Goal: Transaction & Acquisition: Purchase product/service

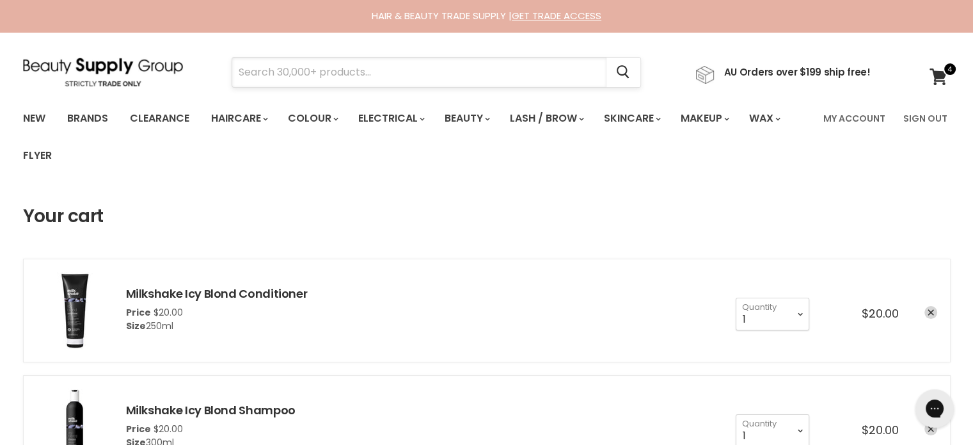
paste input "Davroe Scalp Remedy Anti Dandruff LOTION SPRAY"
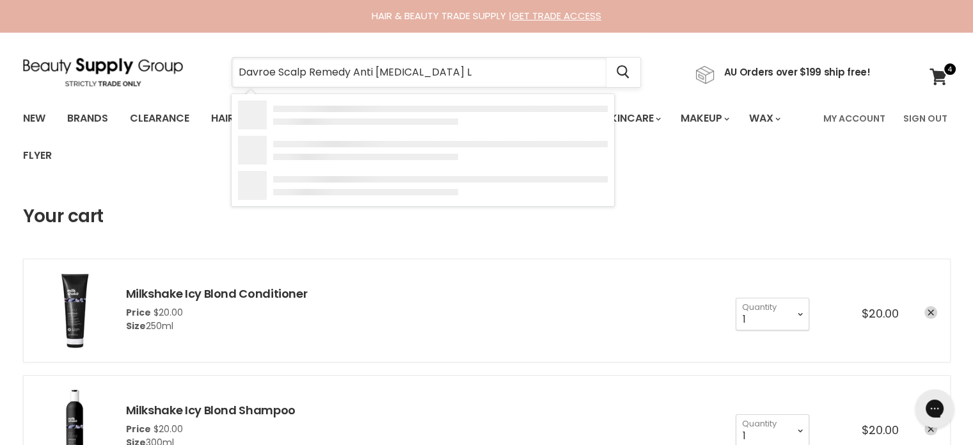
type input "Davroe Scalp Remedy Anti [MEDICAL_DATA]"
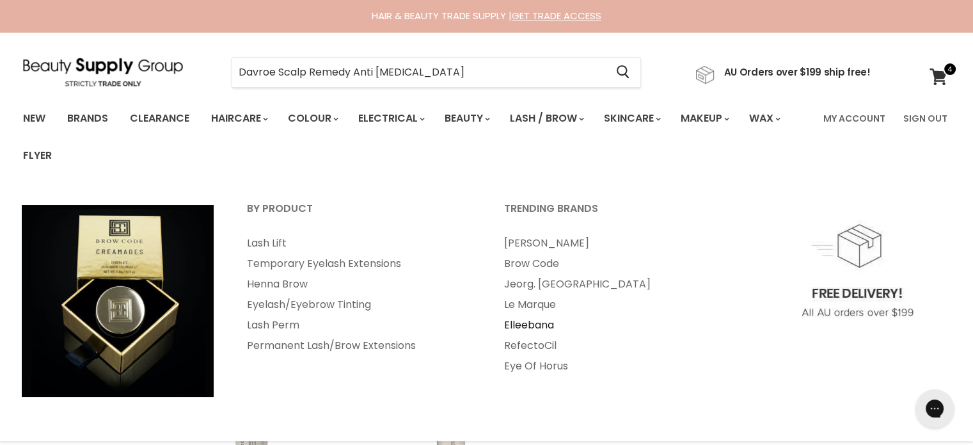
scroll to position [256, 0]
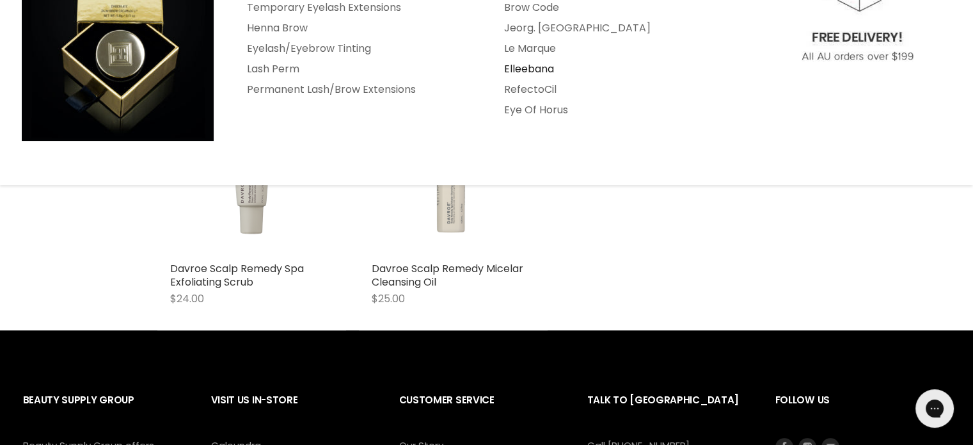
type input "Davroe Scalp Remedy Anti [MEDICAL_DATA]"
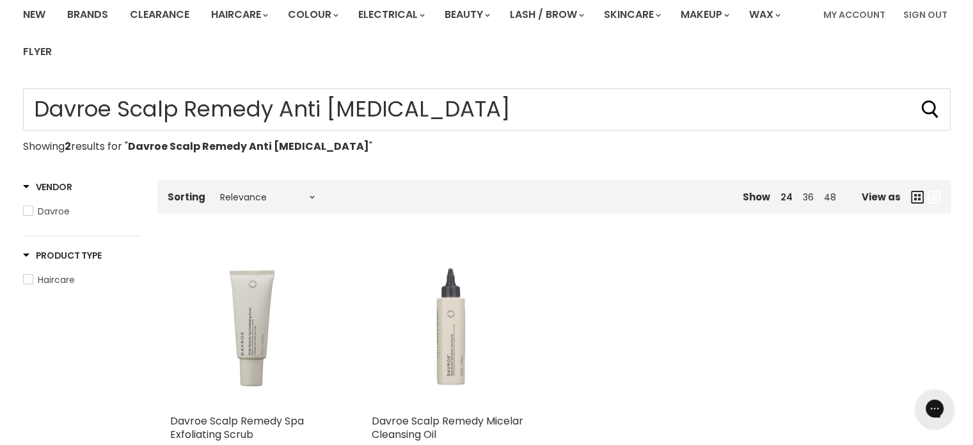
scroll to position [0, 0]
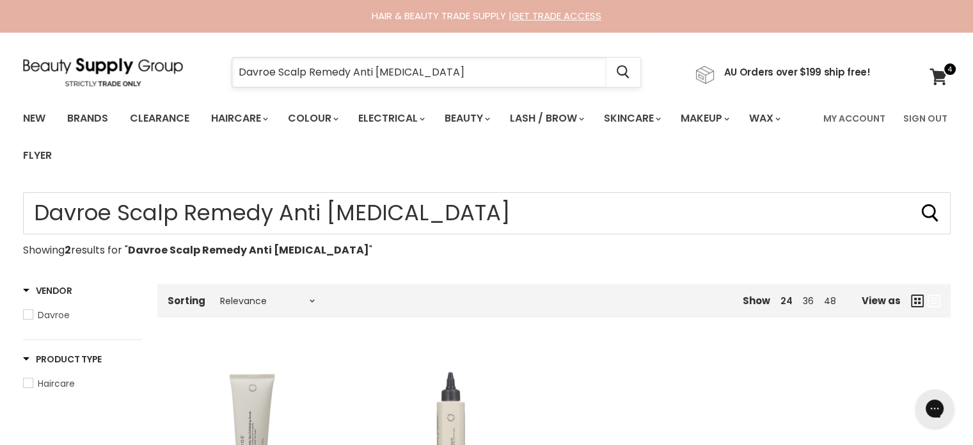
click at [441, 67] on input "Davroe Scalp Remedy Anti [MEDICAL_DATA]" at bounding box center [419, 72] width 374 height 29
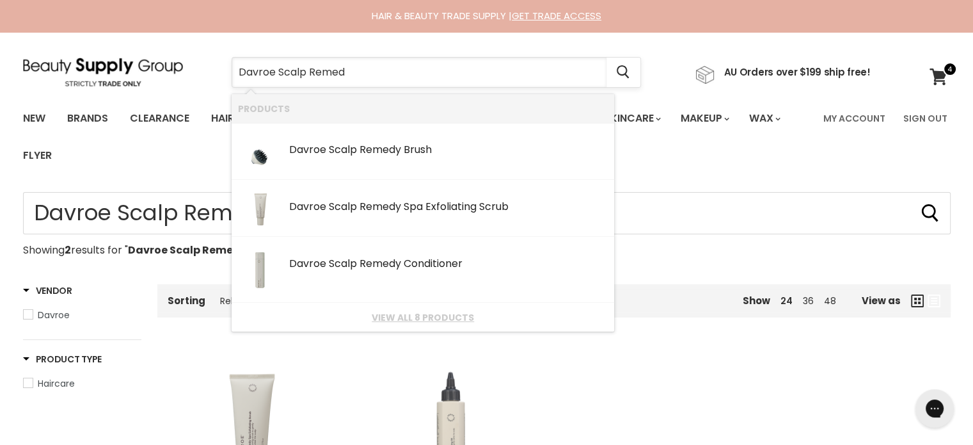
type input "Davroe Scalp Remedy"
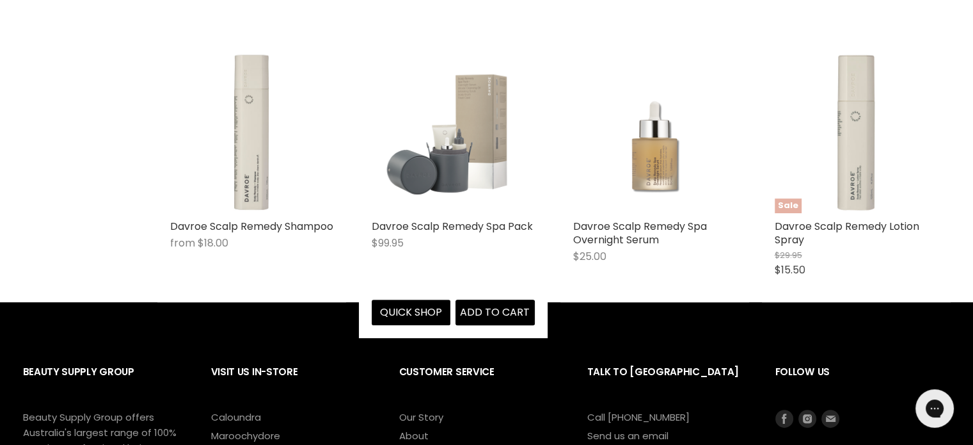
scroll to position [576, 0]
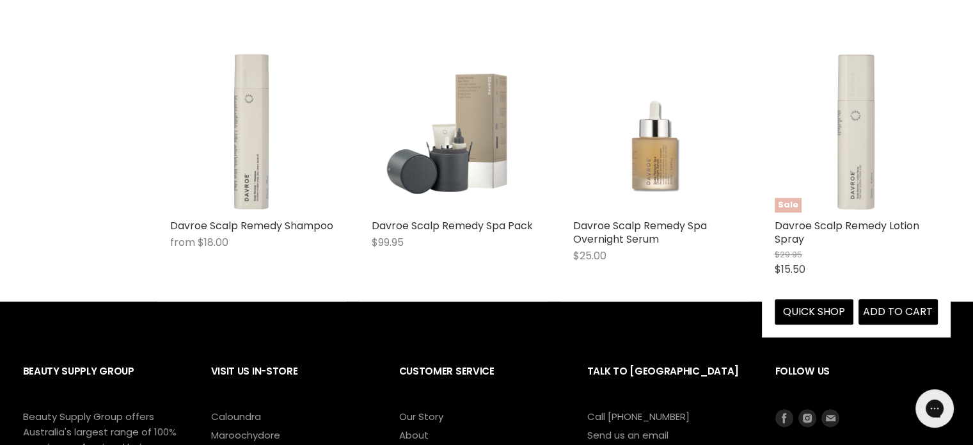
click at [870, 191] on img "Main content" at bounding box center [856, 130] width 163 height 163
